Goal: Information Seeking & Learning: Find specific page/section

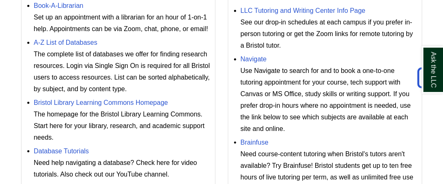
scroll to position [314, 0]
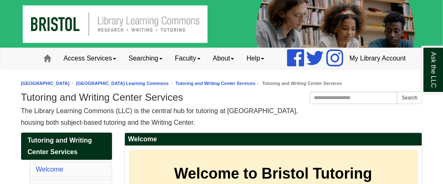
scroll to position [161, 0]
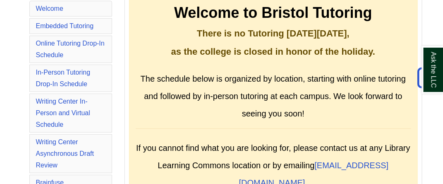
click at [62, 92] on li "In-Person Tutoring Drop-In Schedule" at bounding box center [70, 78] width 83 height 27
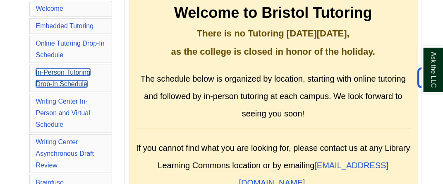
click at [58, 87] on link "In-Person Tutoring Drop-In Schedule" at bounding box center [63, 78] width 55 height 19
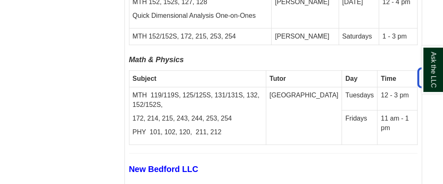
scroll to position [3340, 0]
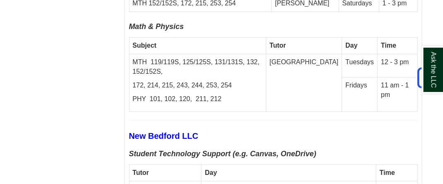
scroll to position [3367, 0]
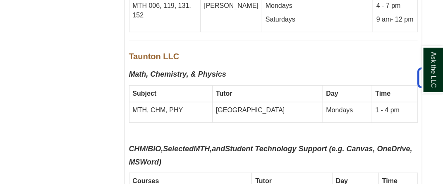
scroll to position [4315, 0]
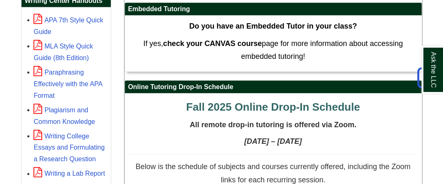
scroll to position [535, 0]
